Goal: Navigation & Orientation: Find specific page/section

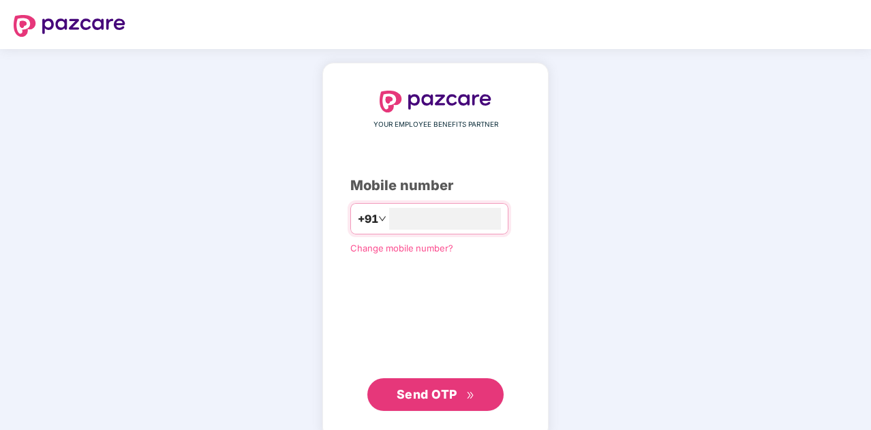
type input "**********"
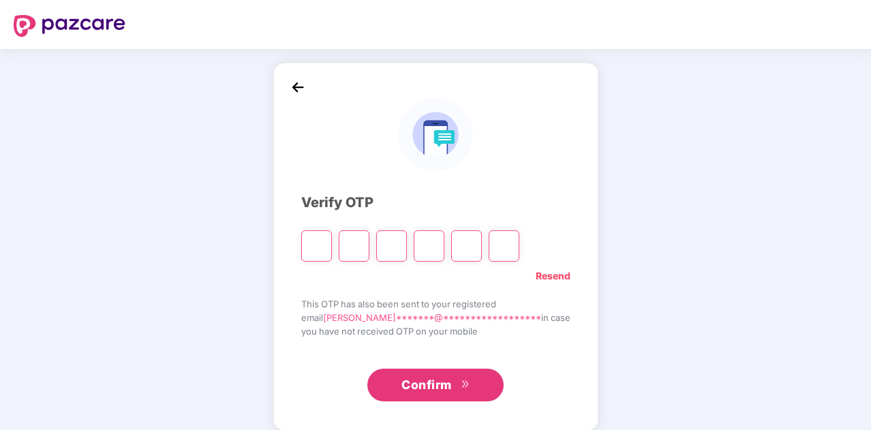
type input "*"
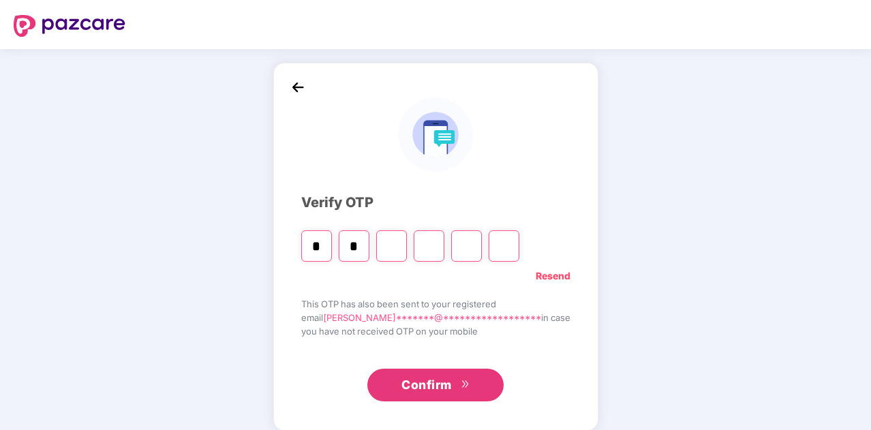
type input "*"
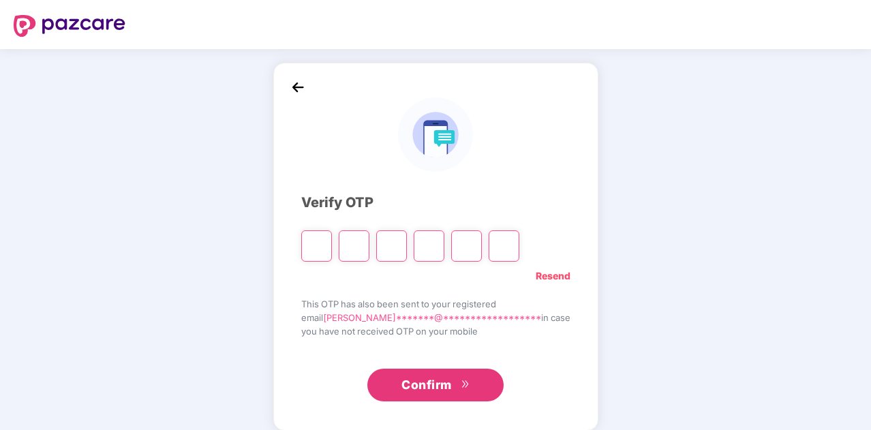
type input "*"
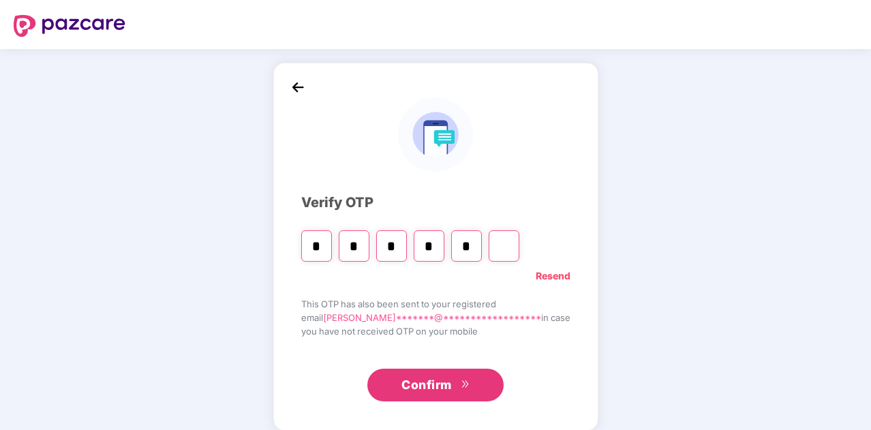
type input "*"
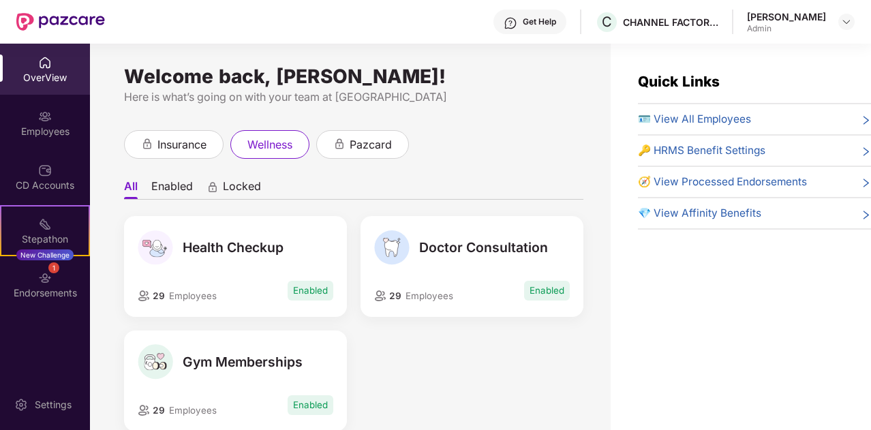
click at [59, 82] on div "OverView" at bounding box center [45, 78] width 90 height 14
click at [35, 132] on div "Employees" at bounding box center [45, 132] width 90 height 14
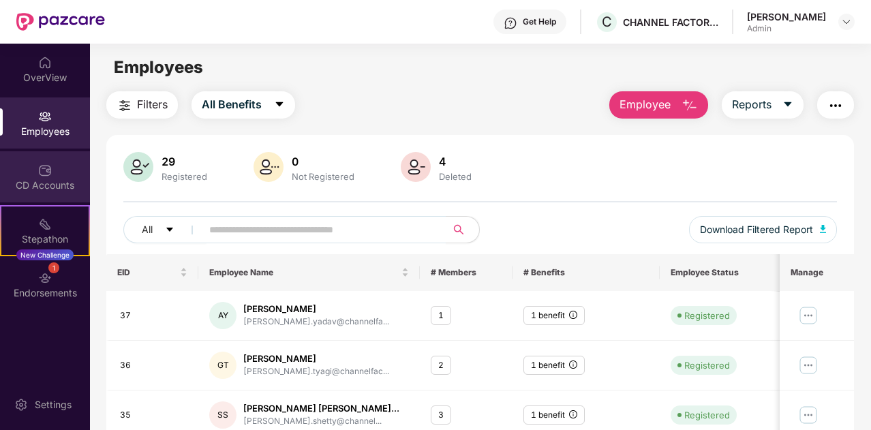
click at [50, 177] on img at bounding box center [45, 171] width 14 height 14
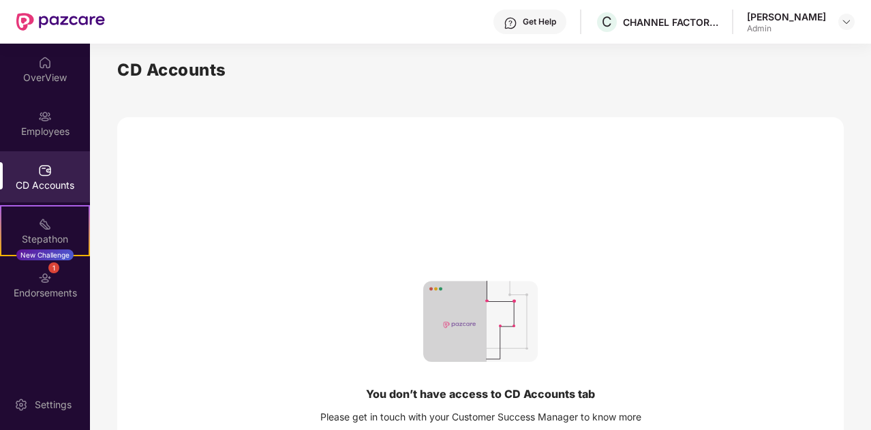
click at [30, 95] on div "OverView Employees CD Accounts Stepathon New Challenge 1 Endorsements" at bounding box center [45, 178] width 90 height 269
click at [35, 78] on div "OverView" at bounding box center [45, 78] width 90 height 14
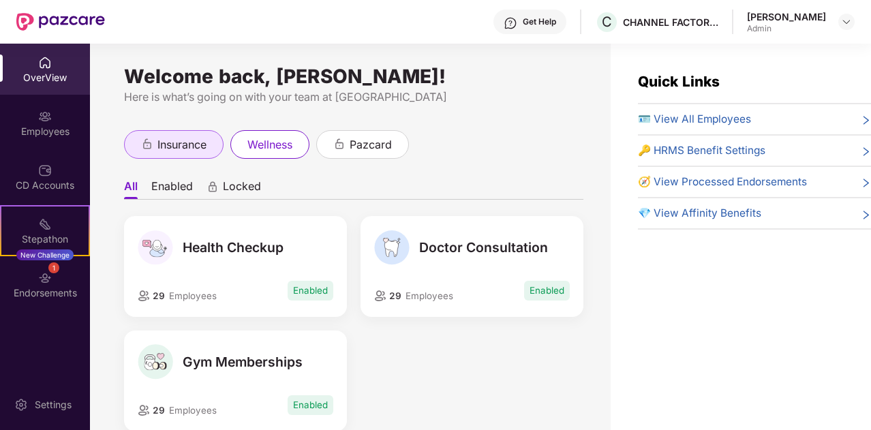
click at [175, 157] on div "insurance" at bounding box center [174, 144] width 100 height 29
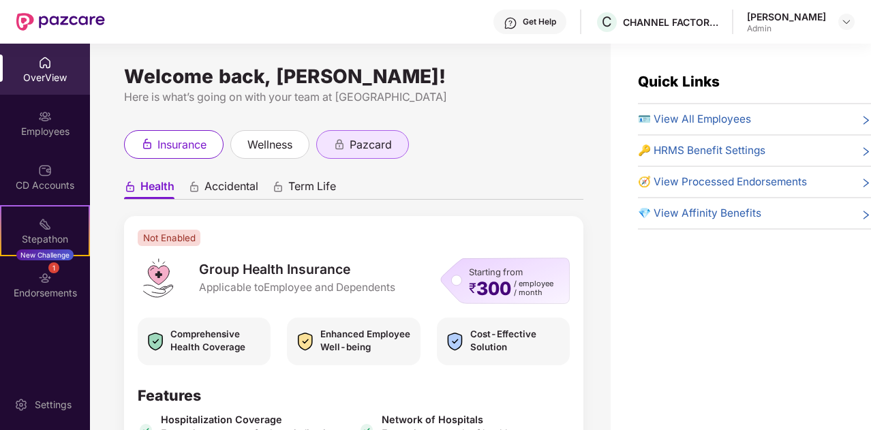
click at [352, 140] on span "pazcard" at bounding box center [371, 144] width 42 height 17
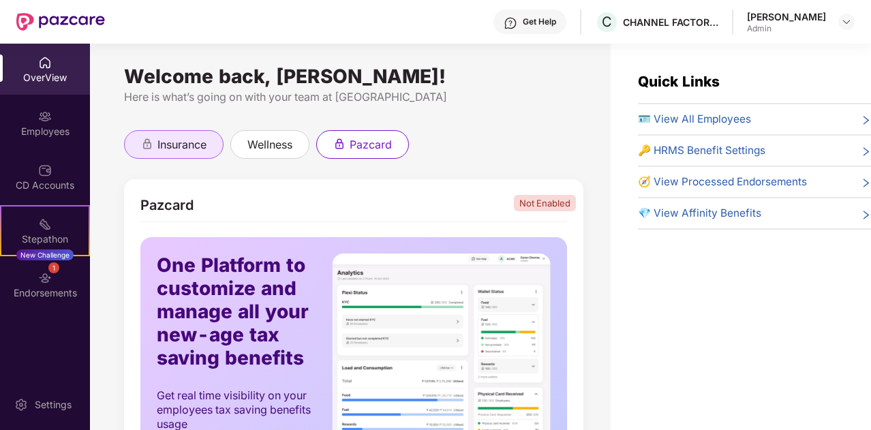
click at [184, 148] on span "insurance" at bounding box center [181, 144] width 49 height 17
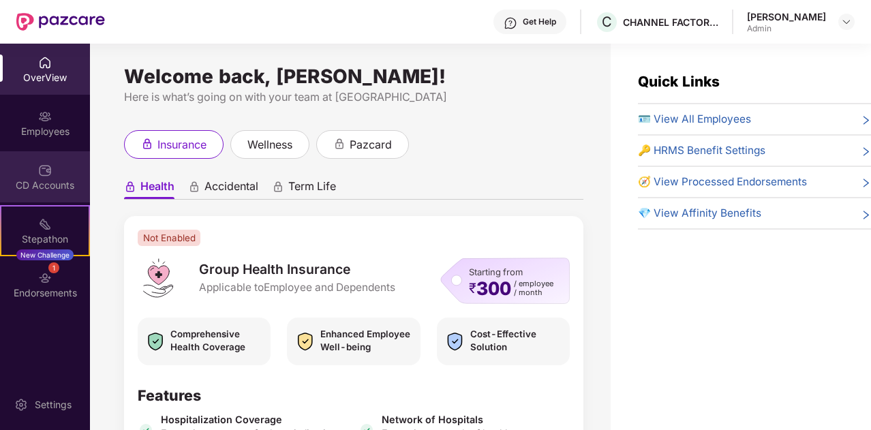
click at [33, 194] on div "CD Accounts" at bounding box center [45, 176] width 90 height 51
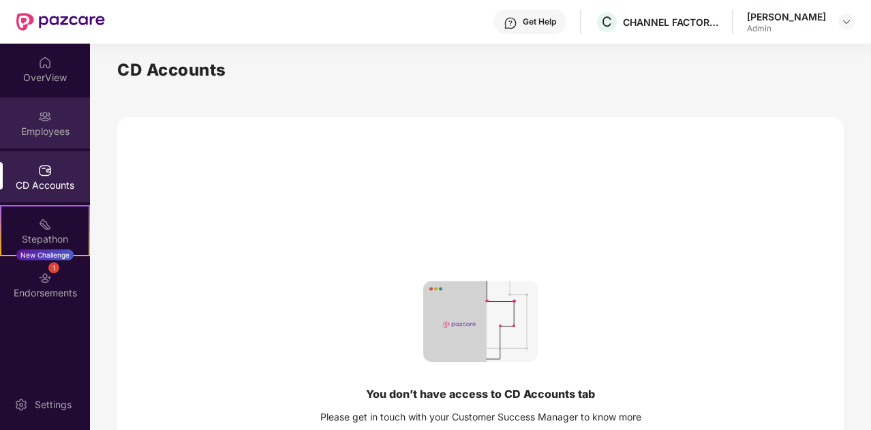
click at [50, 126] on div "Employees" at bounding box center [45, 132] width 90 height 14
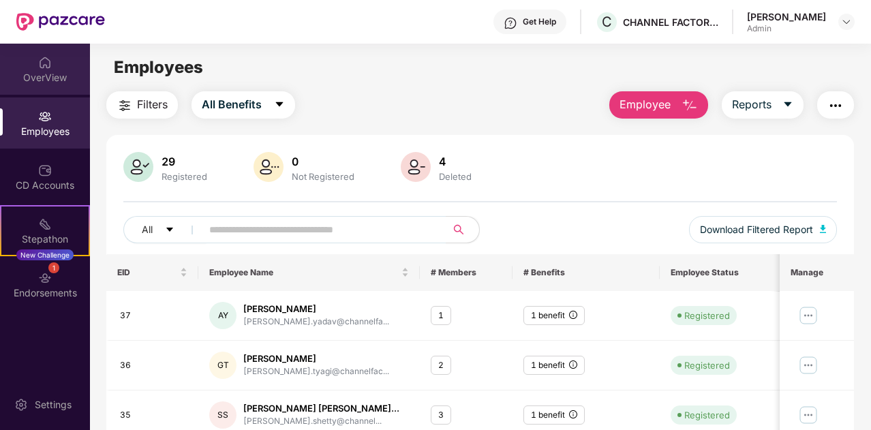
click at [50, 67] on img at bounding box center [45, 63] width 14 height 14
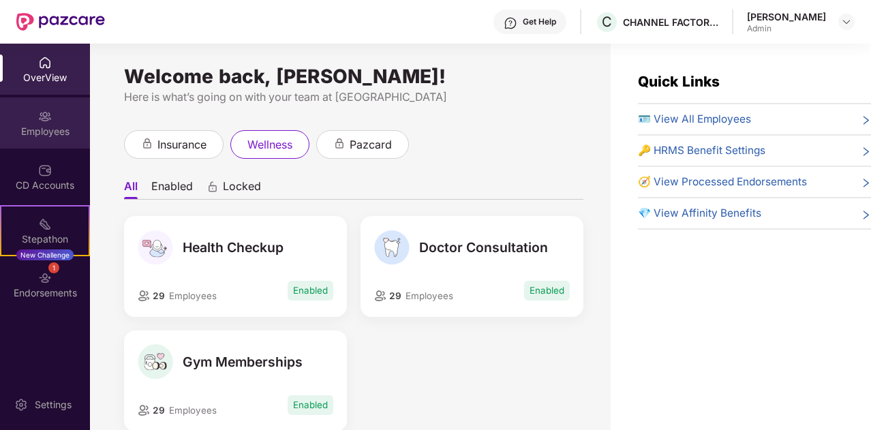
click at [48, 102] on div "Employees" at bounding box center [45, 122] width 90 height 51
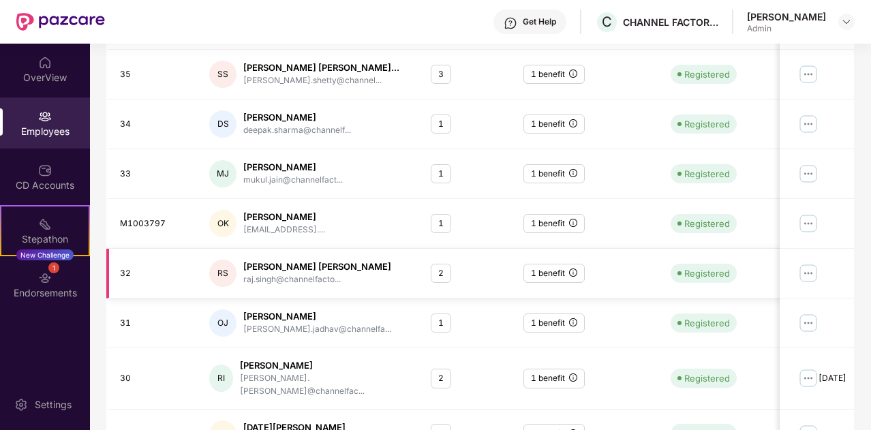
scroll to position [404, 0]
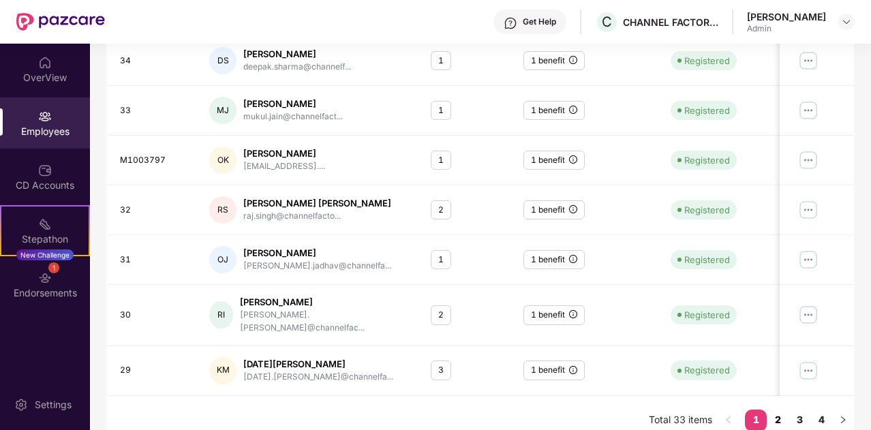
click at [775, 413] on link "2" at bounding box center [778, 420] width 22 height 20
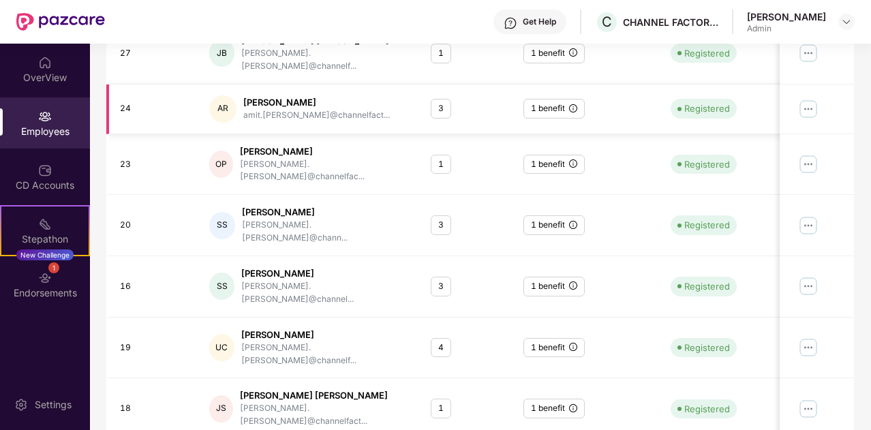
scroll to position [132, 0]
